Goal: Transaction & Acquisition: Purchase product/service

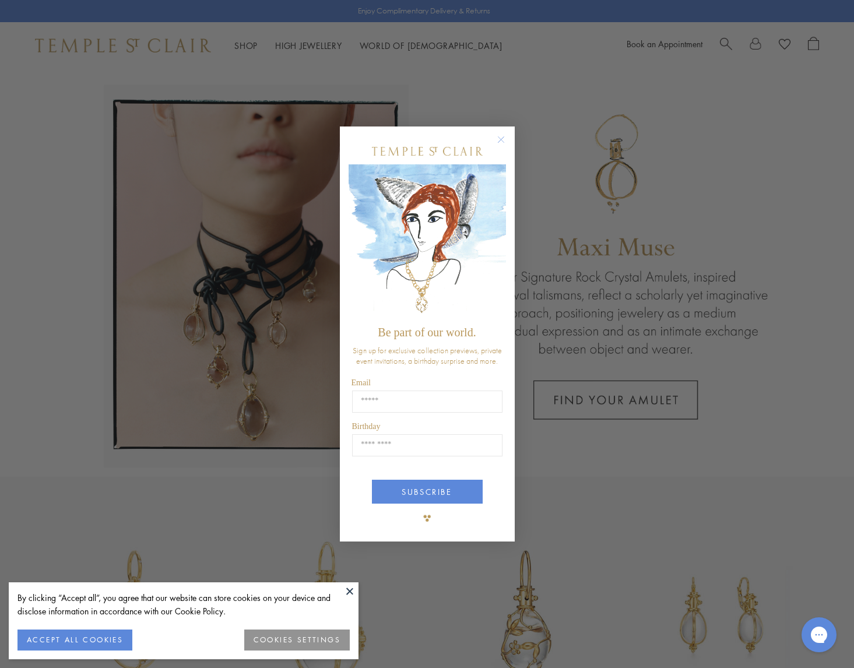
click at [504, 139] on circle "Close dialog" at bounding box center [501, 140] width 14 height 14
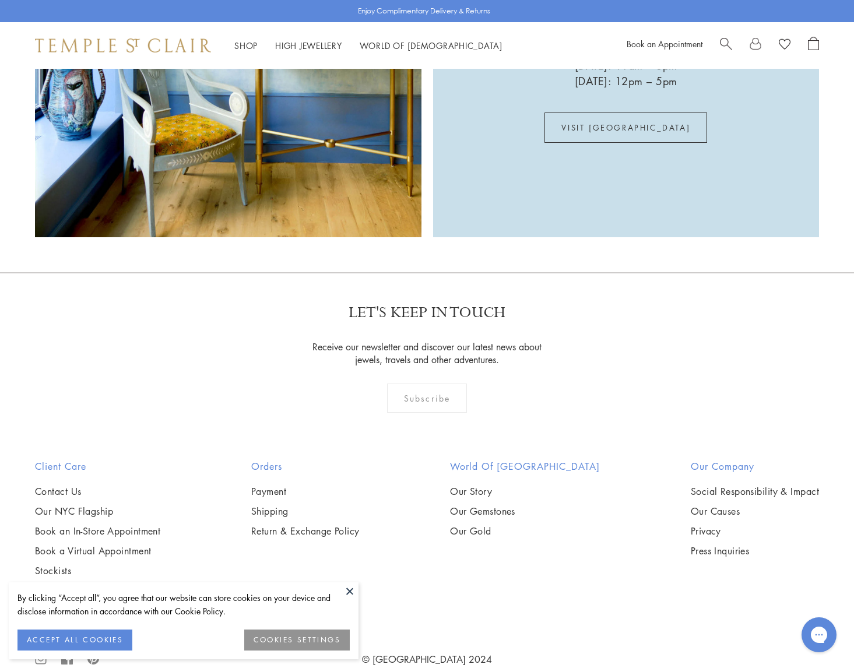
scroll to position [2183, 0]
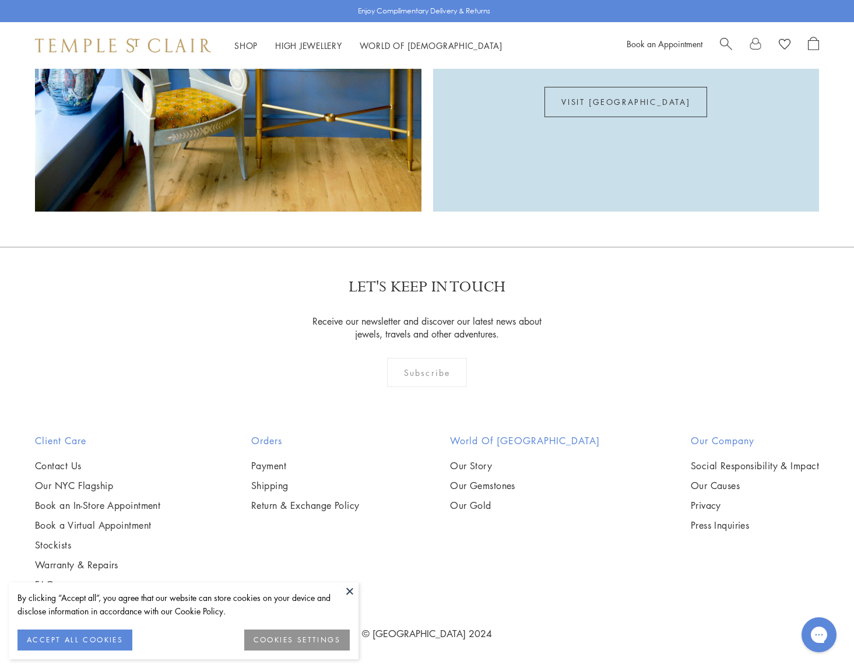
click at [340, 591] on div "By clicking “Accept all”, you agree that our website can store cookies on your …" at bounding box center [183, 604] width 332 height 27
click at [344, 591] on button at bounding box center [349, 590] width 17 height 17
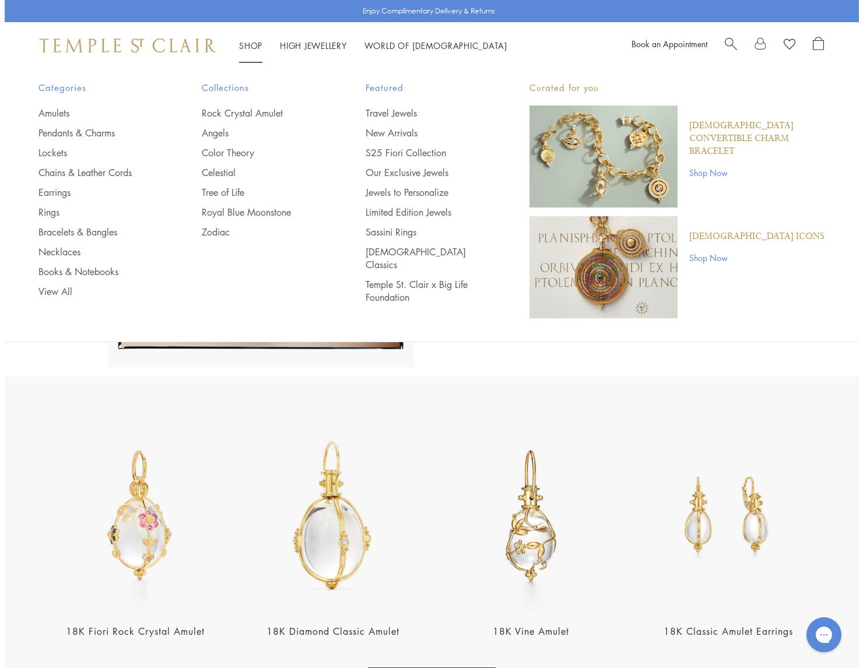
scroll to position [0, 0]
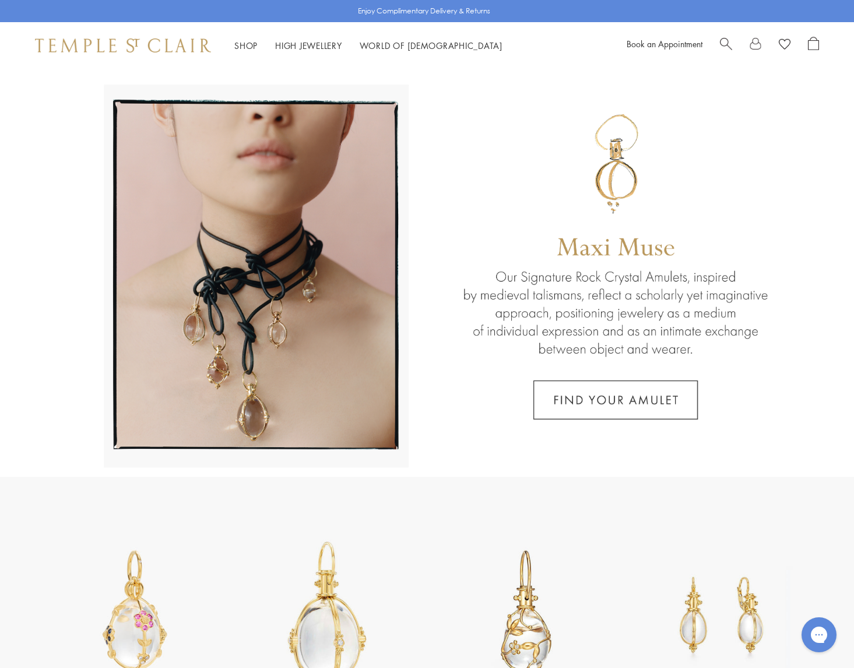
click at [723, 45] on span "Search" at bounding box center [726, 43] width 12 height 12
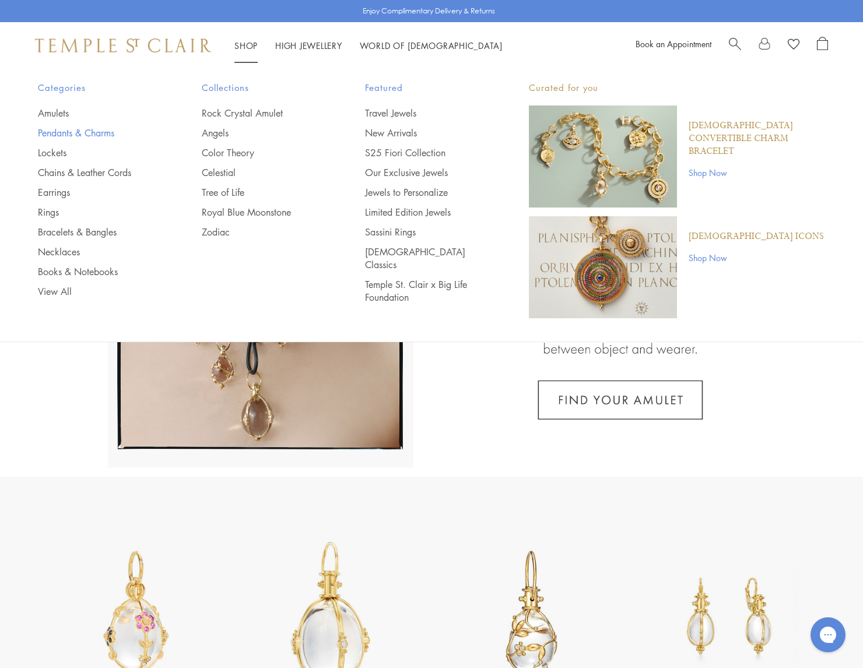
type input "********"
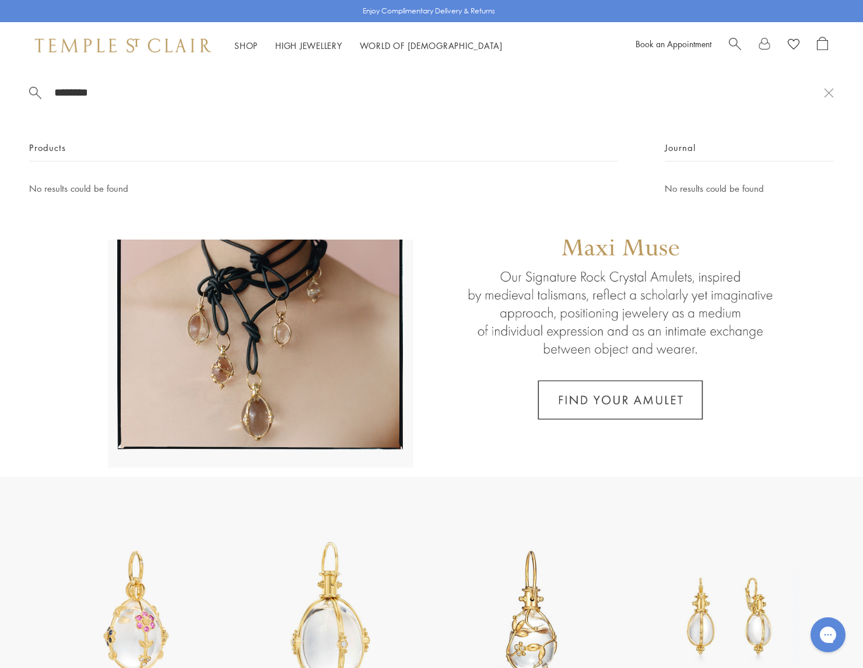
click at [65, 135] on link "Pendants & Charms" at bounding box center [96, 132] width 117 height 13
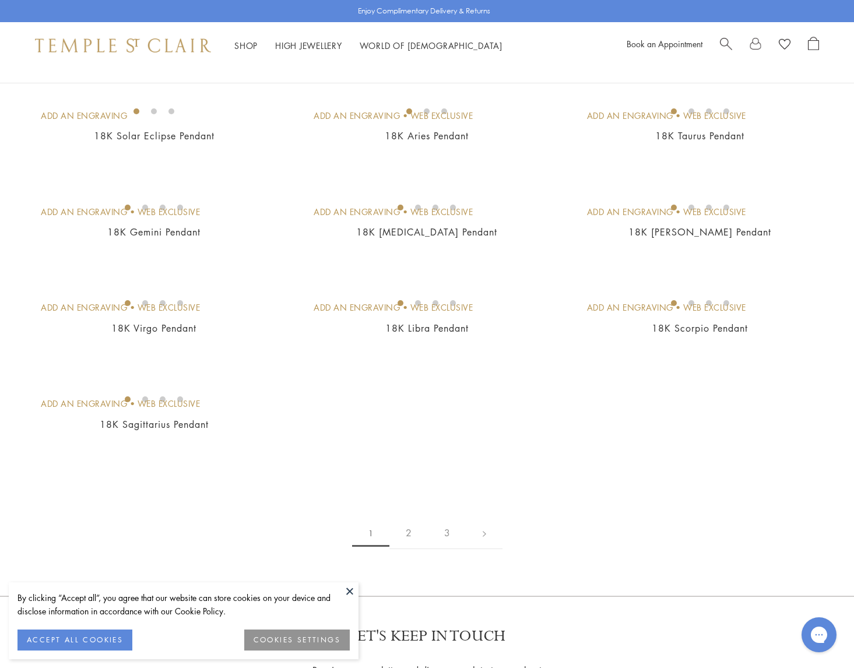
scroll to position [2098, 0]
